Goal: Task Accomplishment & Management: Use online tool/utility

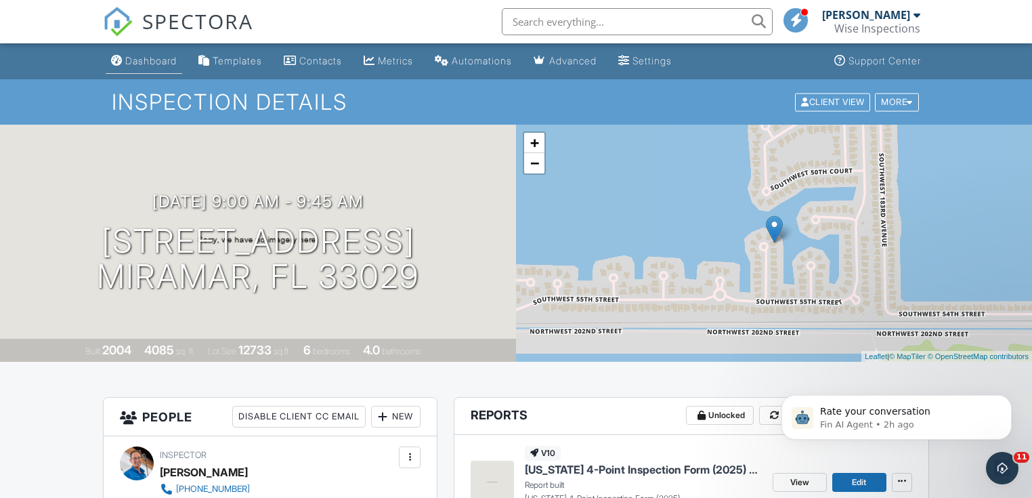
click at [138, 65] on div "Dashboard" at bounding box center [150, 61] width 51 height 12
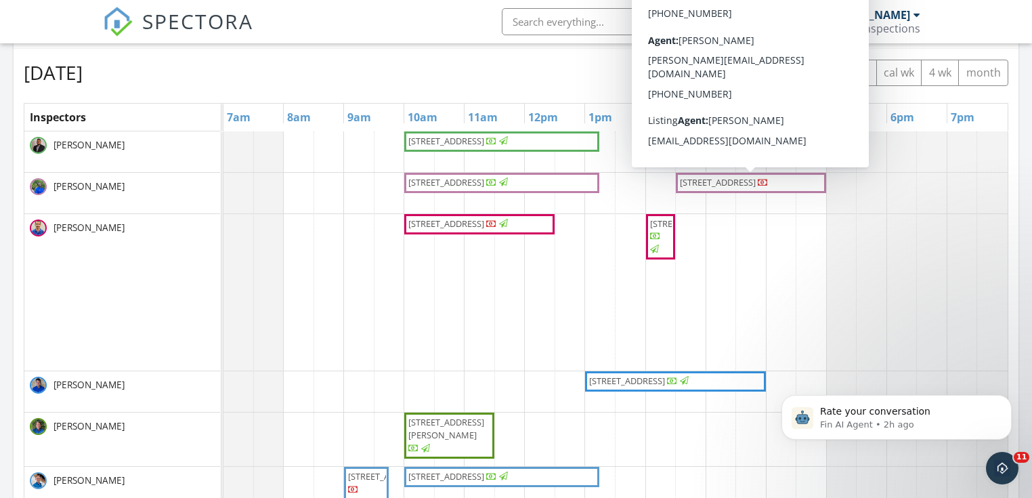
click at [710, 183] on span "9906 Malvern Dr, Tamarac 33321" at bounding box center [718, 182] width 76 height 12
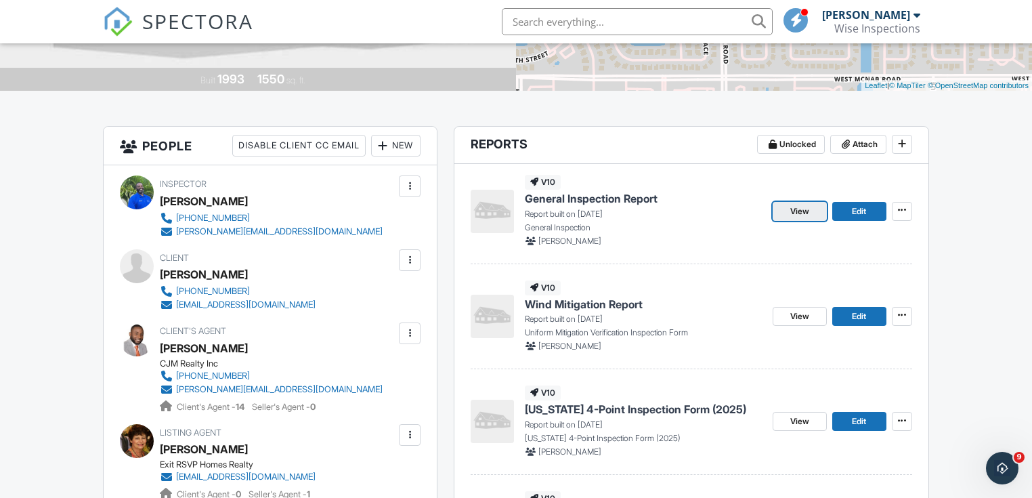
click at [791, 210] on span "View" at bounding box center [800, 212] width 19 height 14
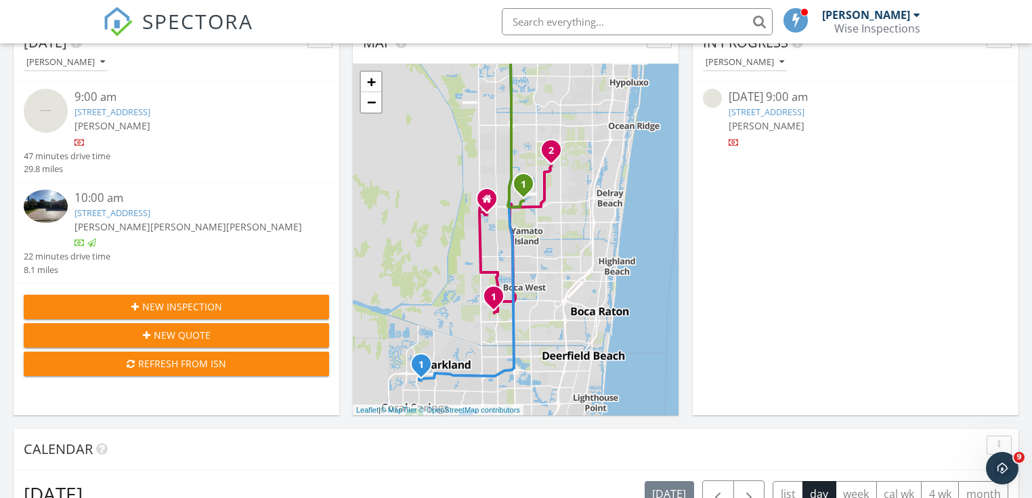
scroll to position [54, 0]
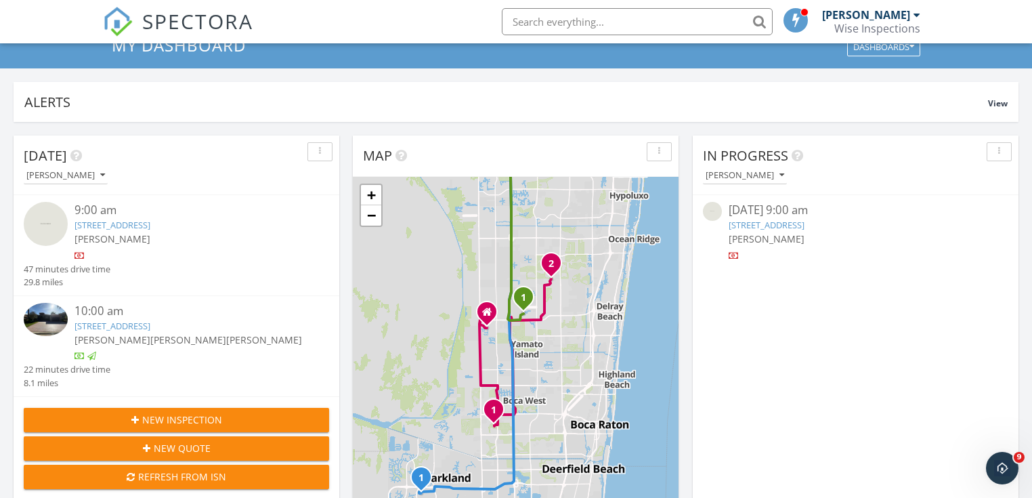
click at [569, 22] on input "text" at bounding box center [637, 21] width 271 height 27
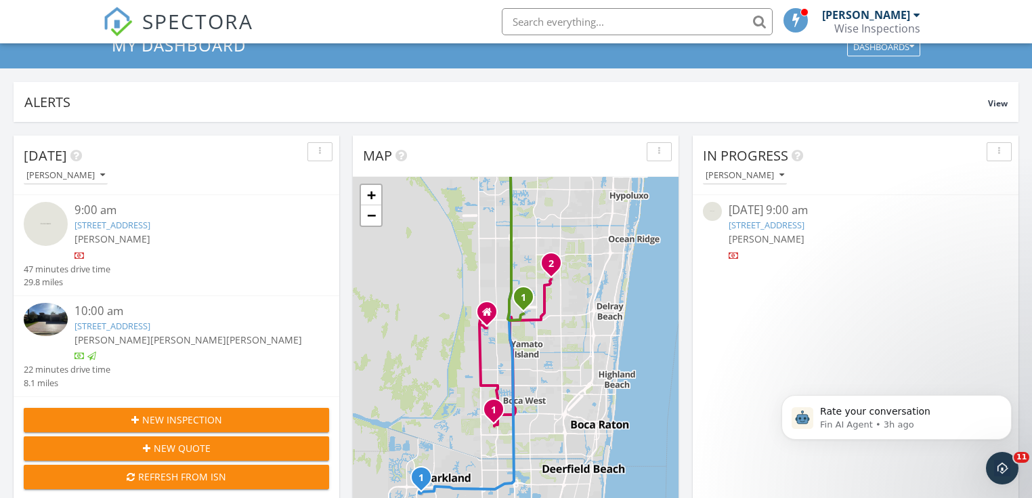
scroll to position [0, 0]
type input "1657"
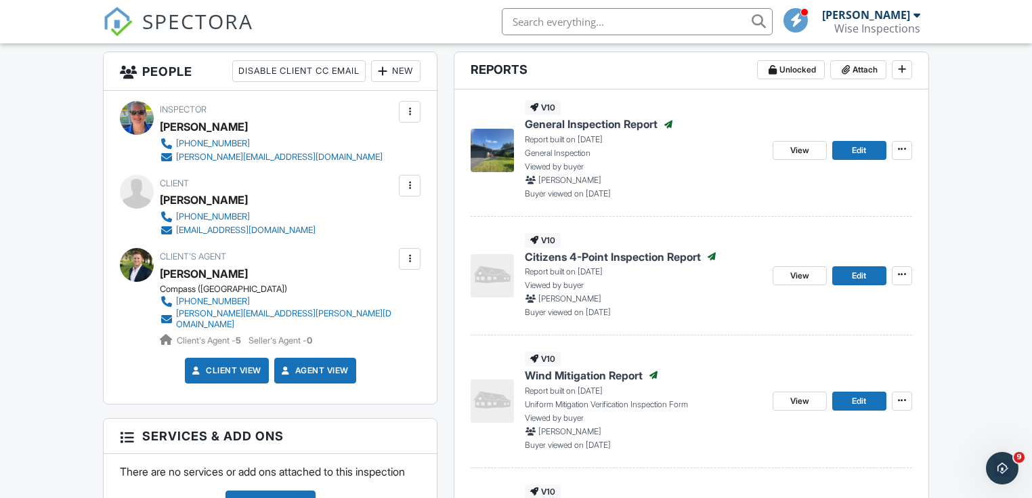
click at [858, 276] on span "Edit" at bounding box center [859, 276] width 14 height 14
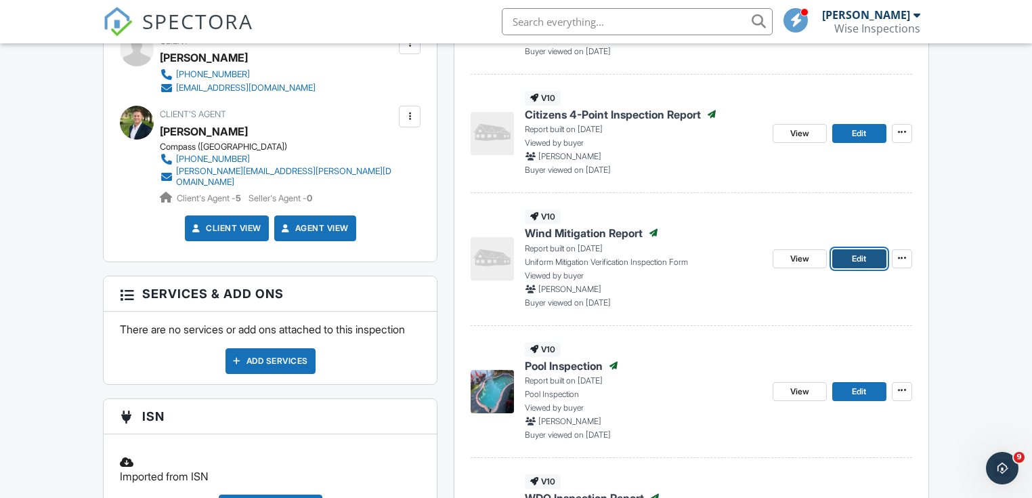
click at [850, 260] on link "Edit" at bounding box center [860, 258] width 54 height 19
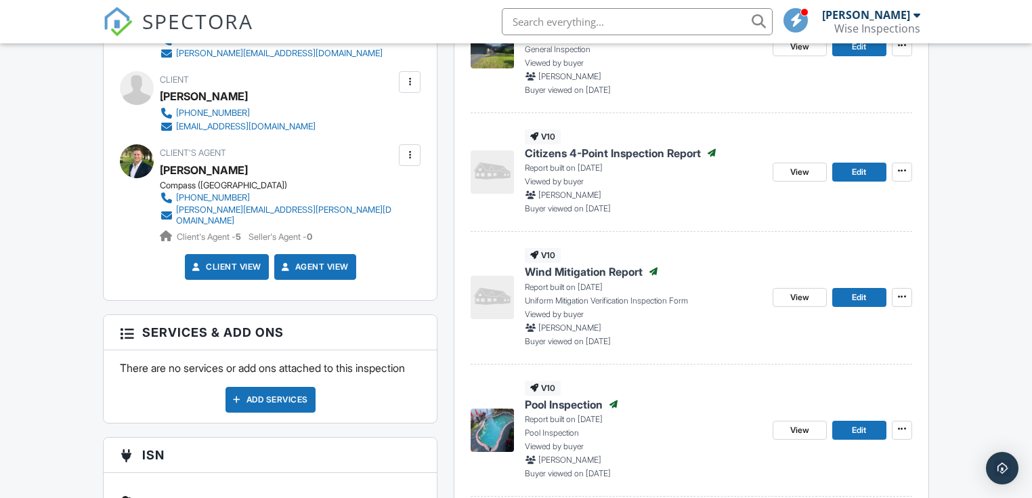
scroll to position [498, 0]
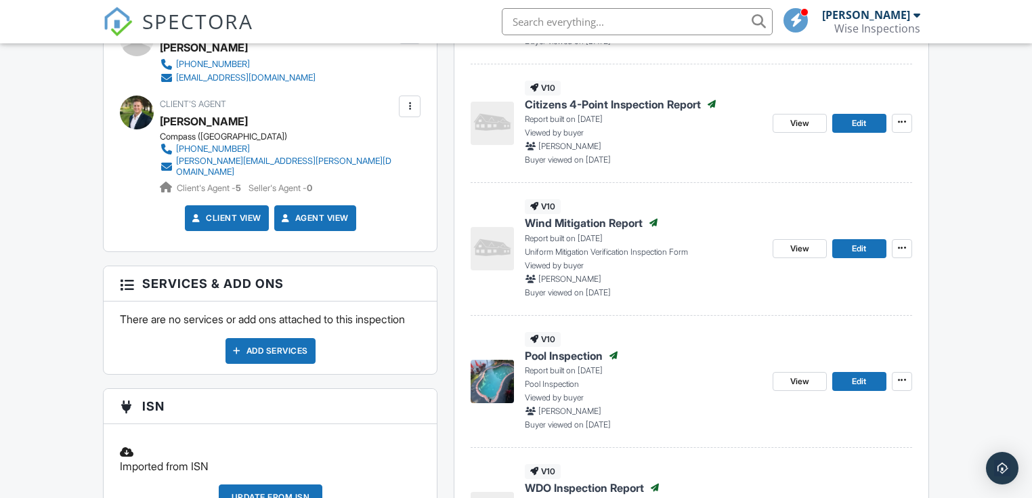
drag, startPoint x: 1036, startPoint y: 106, endPoint x: 1028, endPoint y: 206, distance: 100.0
click at [798, 251] on span "View" at bounding box center [800, 249] width 19 height 14
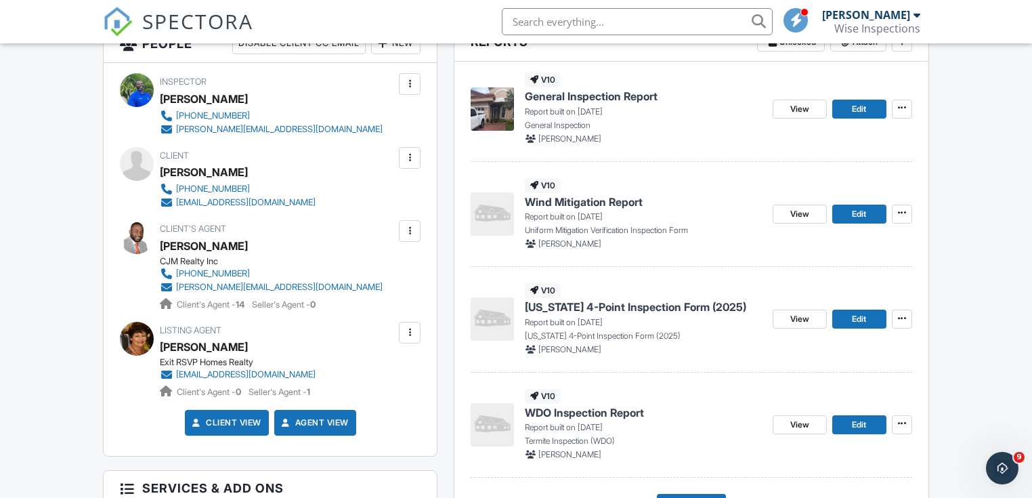
scroll to position [379, 0]
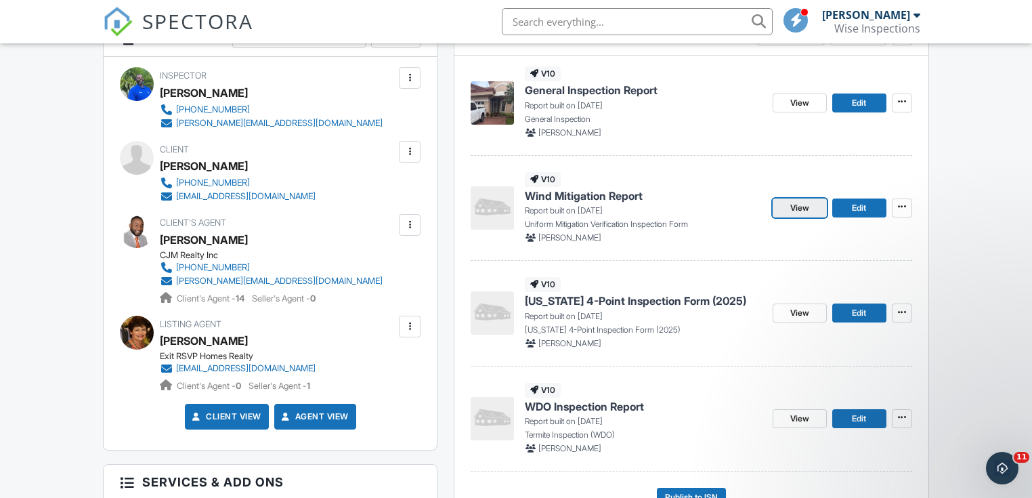
click at [797, 209] on span "View" at bounding box center [800, 208] width 19 height 14
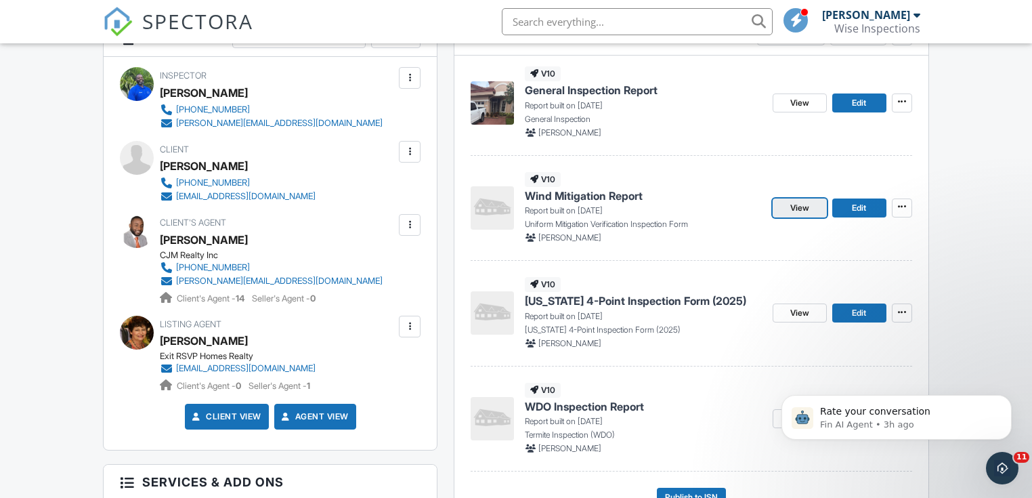
scroll to position [0, 0]
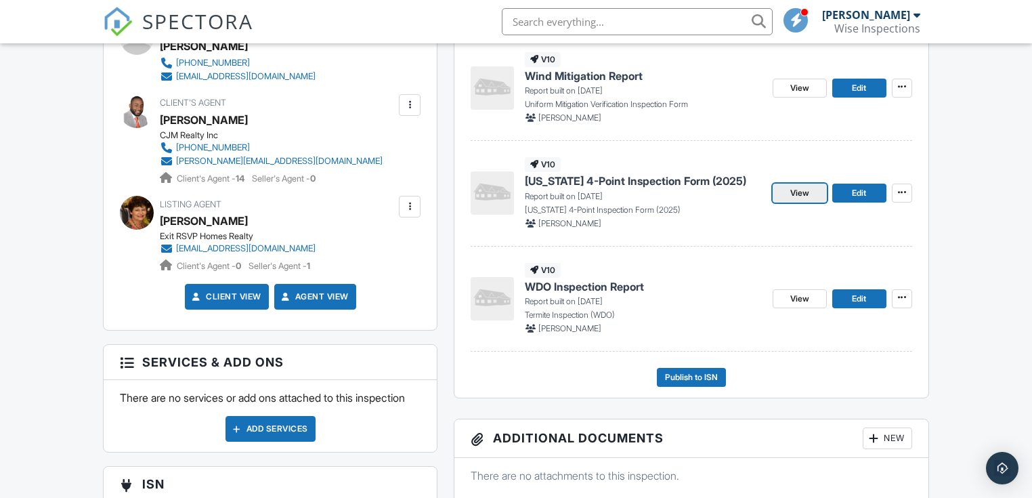
click at [802, 190] on span "View" at bounding box center [800, 193] width 19 height 14
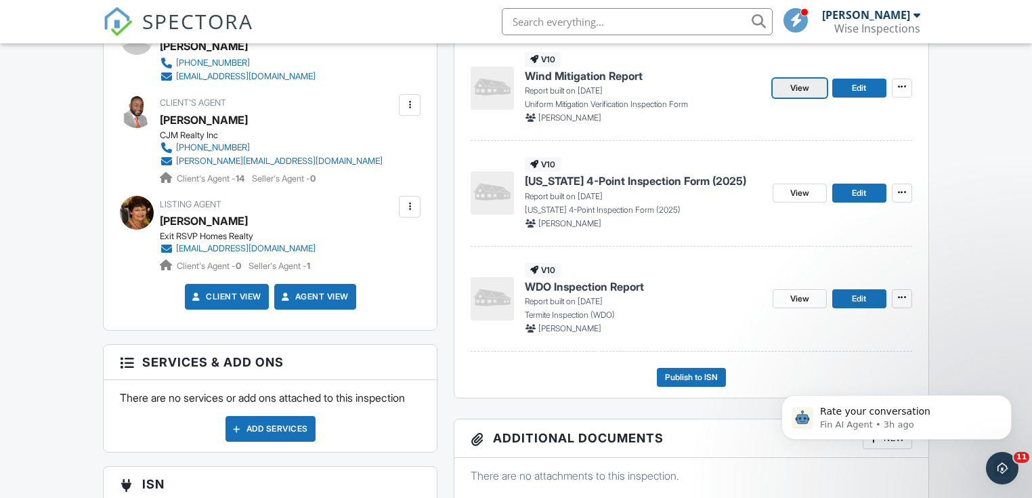
click at [805, 87] on span "View" at bounding box center [800, 88] width 19 height 14
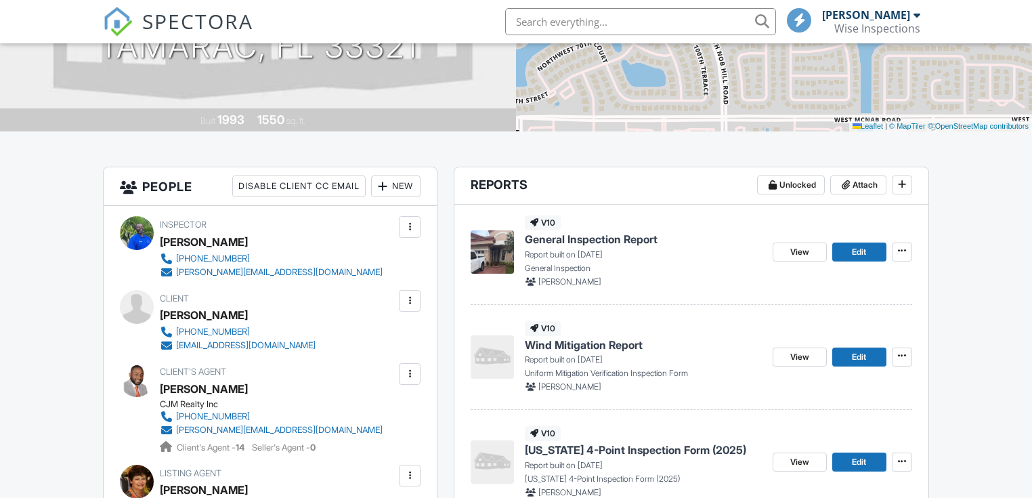
scroll to position [282, 0]
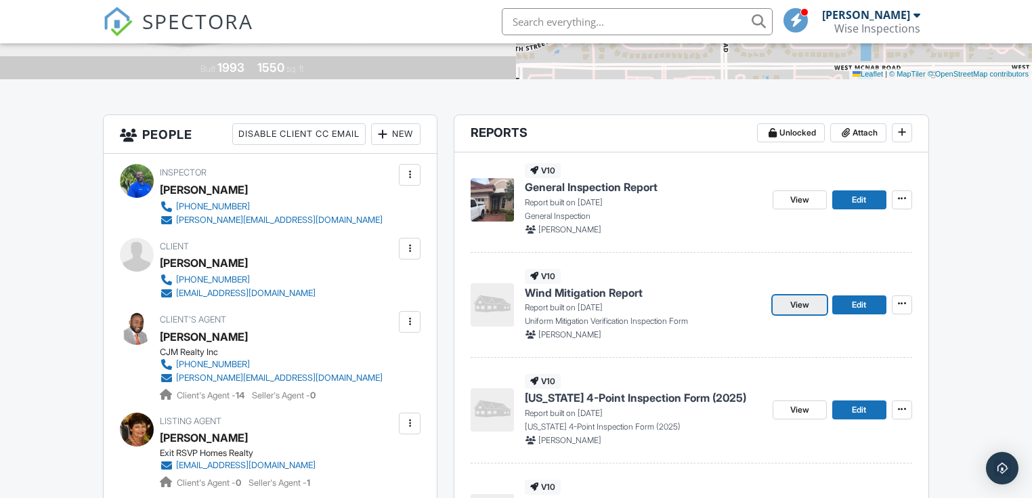
click at [800, 303] on span "View" at bounding box center [800, 305] width 19 height 14
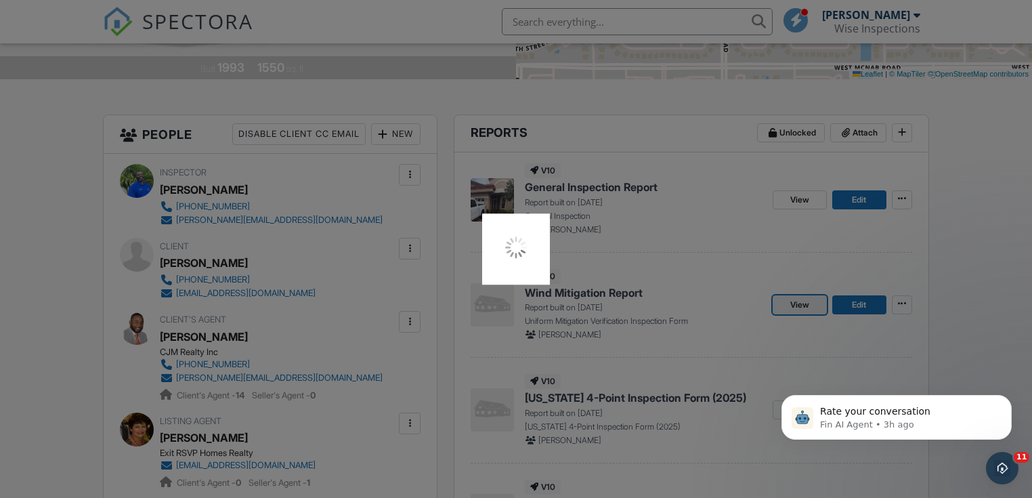
scroll to position [0, 0]
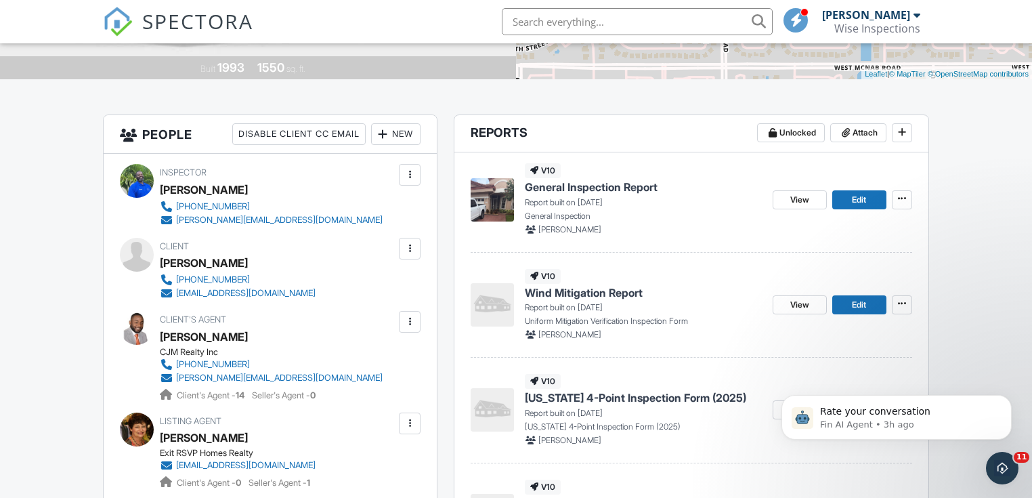
scroll to position [337, 0]
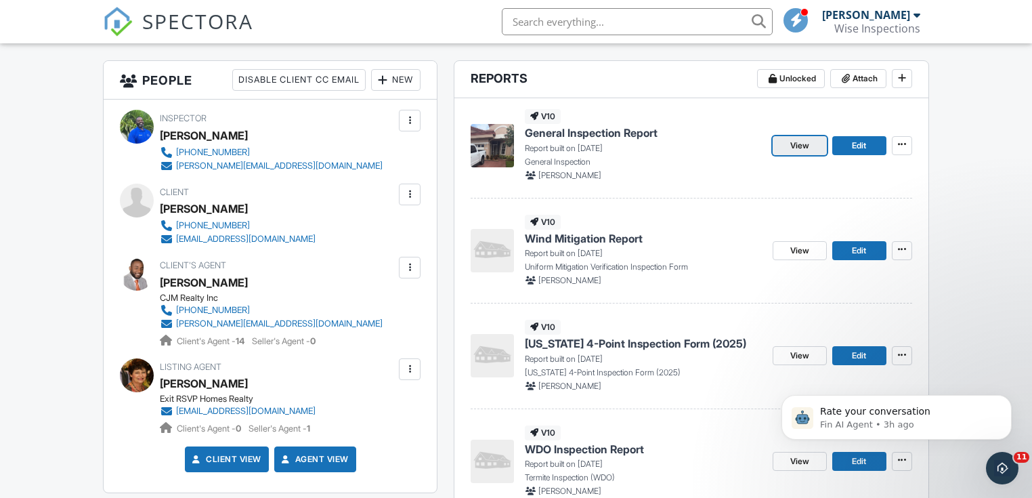
click at [805, 147] on span "View" at bounding box center [800, 146] width 19 height 14
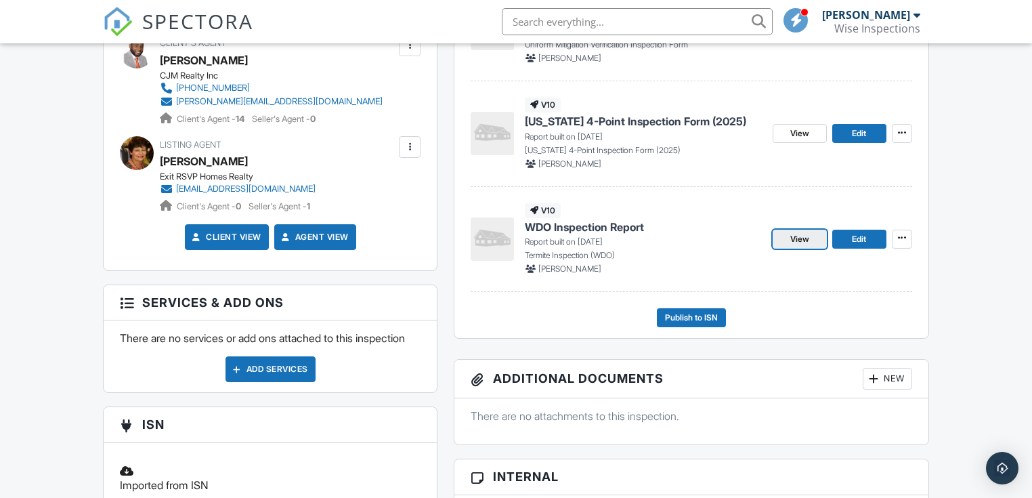
click at [808, 241] on span "View" at bounding box center [800, 239] width 19 height 14
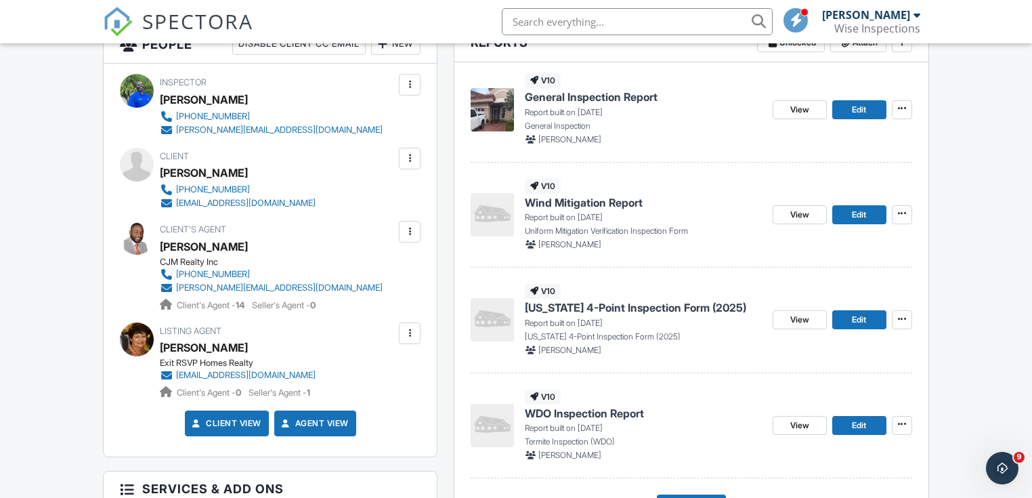
scroll to position [419, 0]
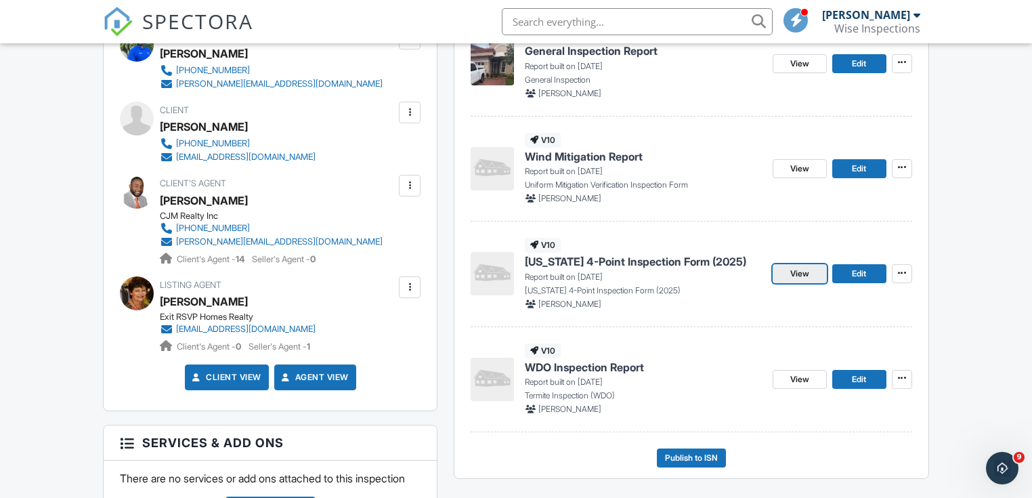
click at [793, 273] on span "View" at bounding box center [800, 274] width 19 height 14
